Goal: Transaction & Acquisition: Subscribe to service/newsletter

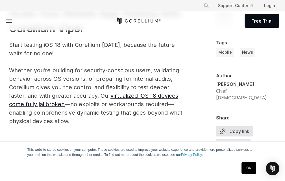
scroll to position [1050, 0]
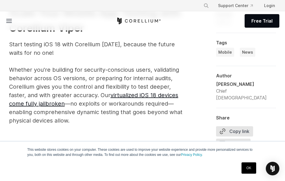
click at [251, 168] on link "OK" at bounding box center [248, 167] width 14 height 11
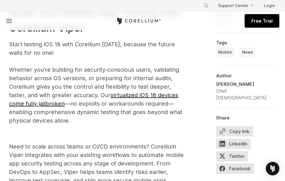
click at [259, 25] on link "Free Trial" at bounding box center [261, 21] width 35 height 14
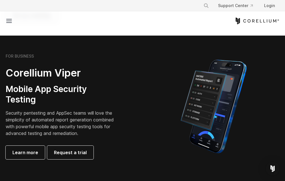
scroll to position [75, 0]
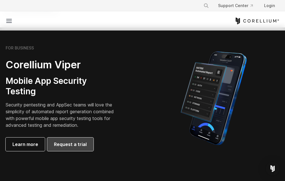
click at [65, 140] on link "Request a trial" at bounding box center [70, 144] width 46 height 14
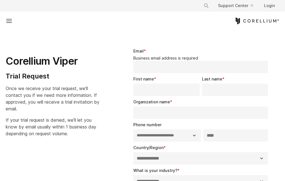
select select "**"
